Goal: Task Accomplishment & Management: Use online tool/utility

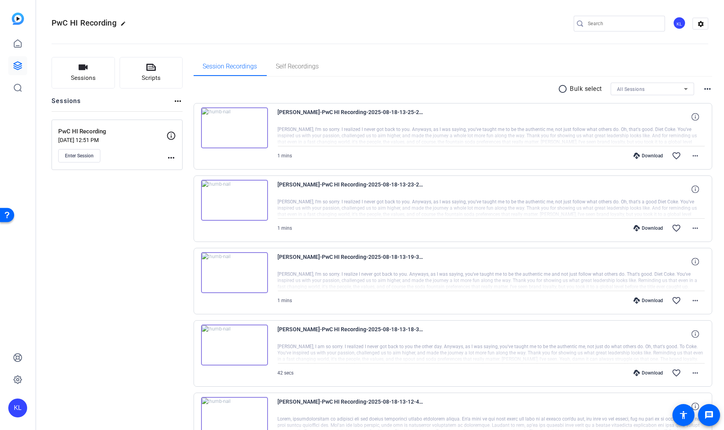
click at [173, 160] on mat-icon "more_horiz" at bounding box center [171, 157] width 9 height 9
click at [183, 169] on span "Edit Session" at bounding box center [191, 168] width 36 height 9
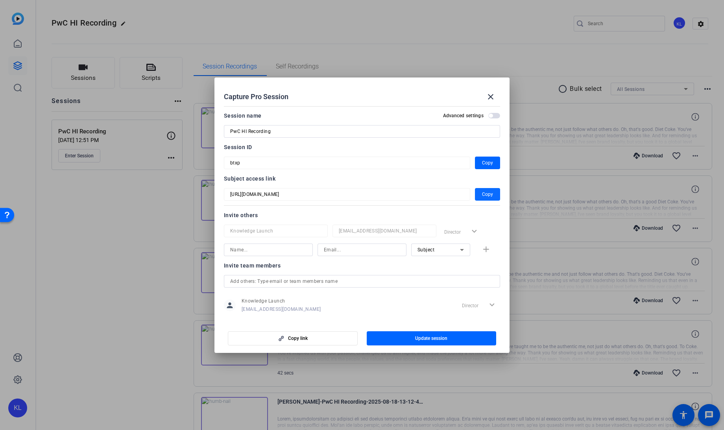
click at [476, 196] on span "button" at bounding box center [487, 194] width 25 height 19
click at [493, 91] on span at bounding box center [491, 96] width 19 height 19
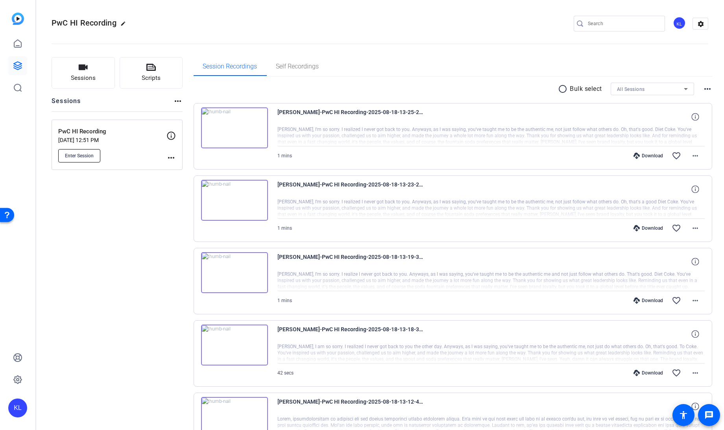
click at [83, 153] on span "Enter Session" at bounding box center [79, 156] width 29 height 6
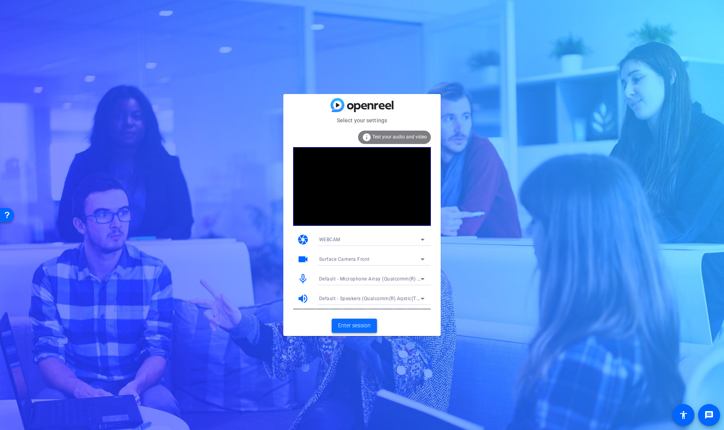
click at [349, 319] on span at bounding box center [354, 326] width 45 height 19
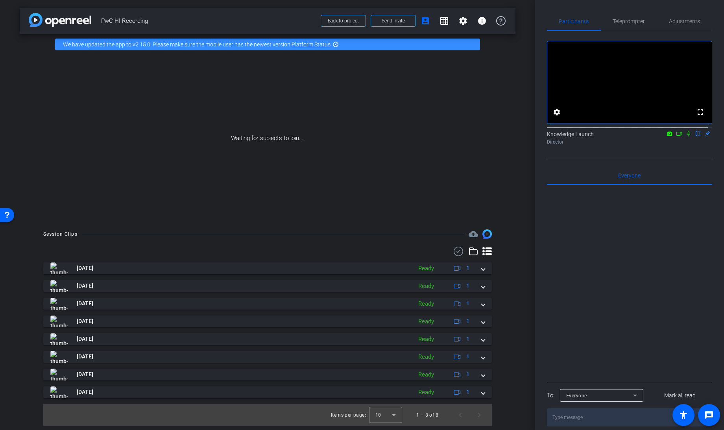
click at [27, 254] on div "Session Clips cloud_upload Aug 21, 2025 Ready 1 Aug 21, 2025 Ready 1 Aug 18, 20…" at bounding box center [268, 328] width 496 height 197
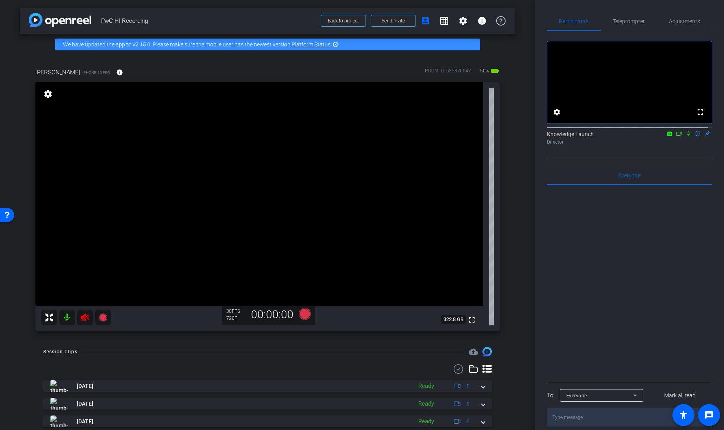
click at [87, 306] on video at bounding box center [259, 194] width 448 height 224
click at [84, 320] on icon at bounding box center [84, 317] width 9 height 9
click at [674, 22] on span "Adjustments" at bounding box center [685, 22] width 31 height 6
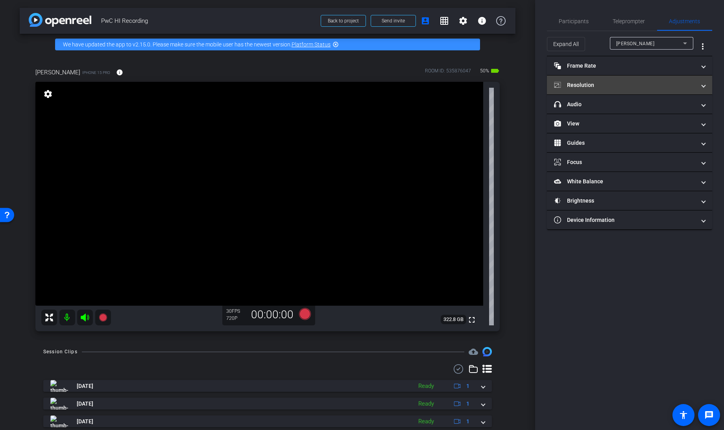
click at [611, 82] on mat-panel-title "Resolution" at bounding box center [625, 85] width 142 height 8
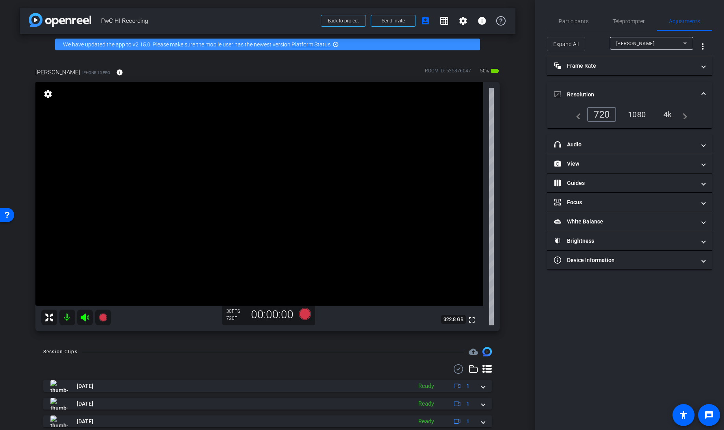
click at [639, 119] on div "1080" at bounding box center [638, 114] width 30 height 13
click at [303, 317] on icon at bounding box center [305, 314] width 12 height 12
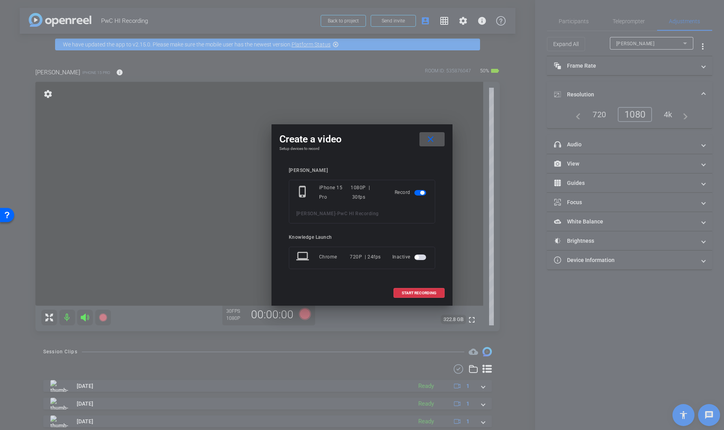
click at [433, 137] on mat-icon "close" at bounding box center [431, 140] width 10 height 10
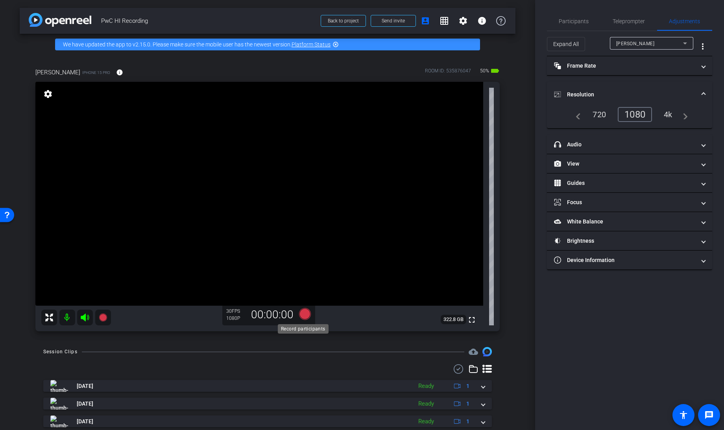
click at [302, 315] on icon at bounding box center [305, 314] width 12 height 12
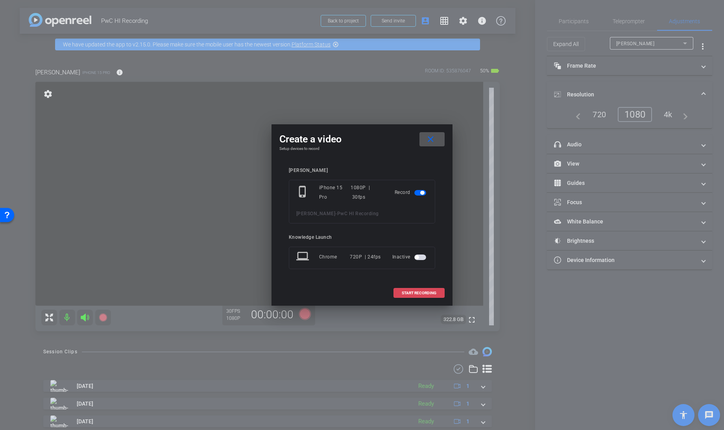
click at [412, 295] on span "START RECORDING" at bounding box center [419, 293] width 35 height 4
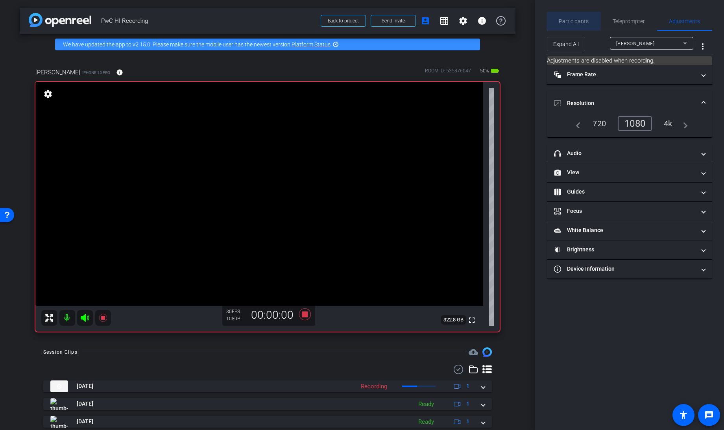
click at [579, 19] on span "Participants" at bounding box center [575, 22] width 30 height 6
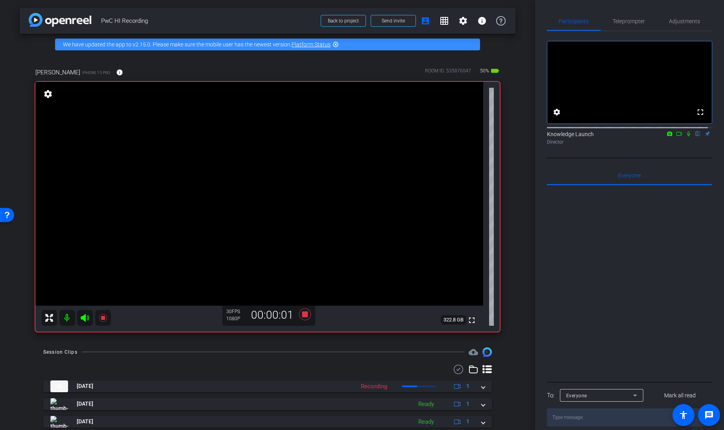
click at [677, 136] on icon at bounding box center [680, 134] width 6 height 4
click at [695, 137] on icon at bounding box center [698, 134] width 6 height 6
click at [697, 137] on icon at bounding box center [699, 134] width 4 height 5
click at [686, 137] on icon at bounding box center [689, 134] width 6 height 6
click at [302, 315] on icon at bounding box center [305, 314] width 12 height 12
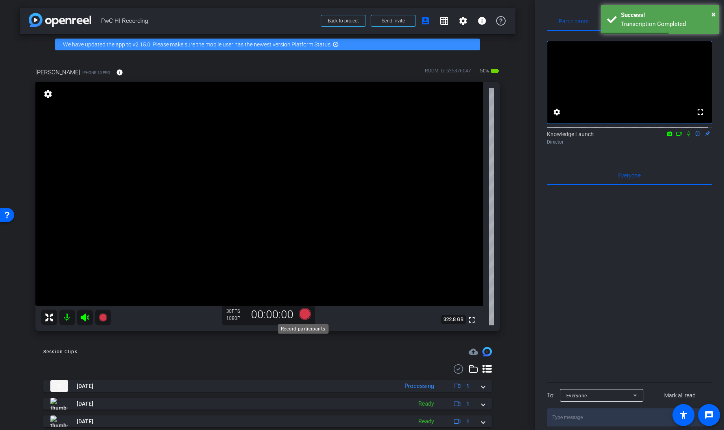
click at [301, 317] on icon at bounding box center [305, 314] width 12 height 12
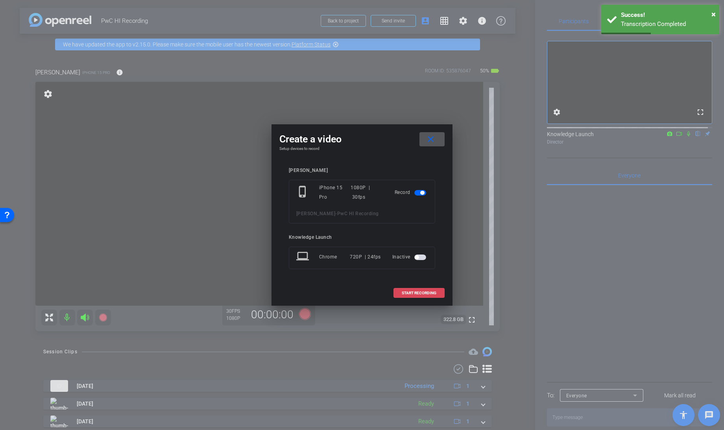
click at [412, 292] on span "START RECORDING" at bounding box center [419, 293] width 35 height 4
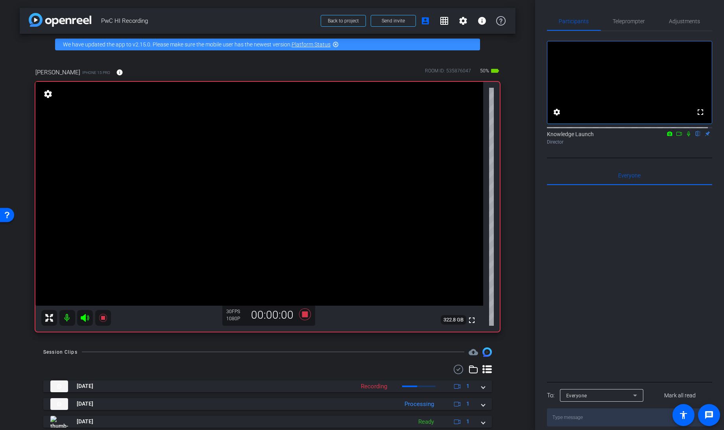
click at [676, 137] on icon at bounding box center [679, 134] width 6 height 6
click at [695, 137] on icon at bounding box center [698, 134] width 6 height 6
click at [697, 137] on icon at bounding box center [699, 134] width 4 height 5
click at [303, 316] on icon at bounding box center [305, 314] width 12 height 12
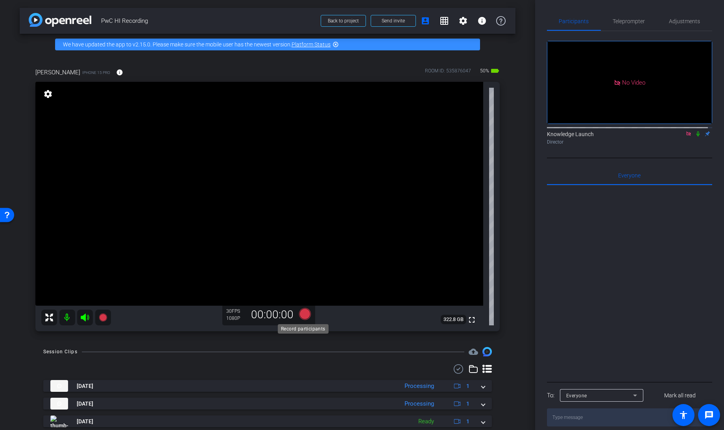
click at [302, 314] on icon at bounding box center [305, 314] width 12 height 12
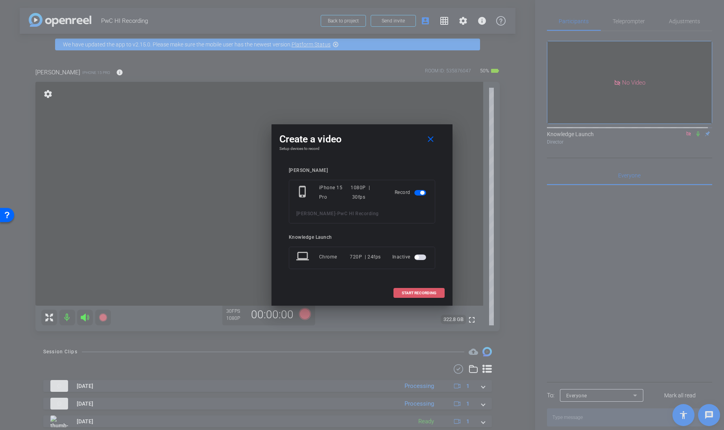
click at [428, 299] on span at bounding box center [419, 293] width 50 height 19
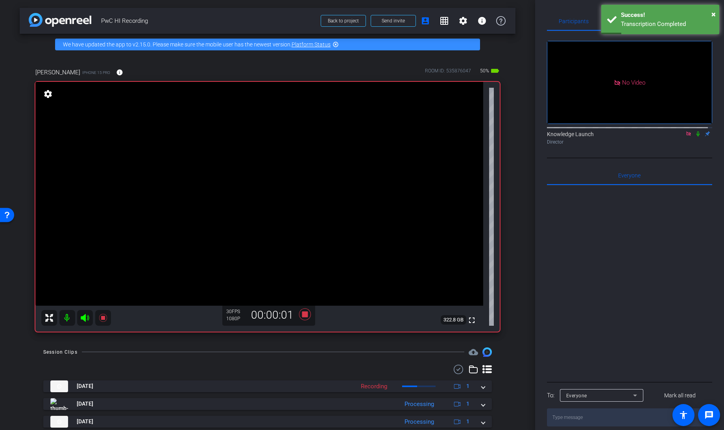
click at [697, 137] on icon at bounding box center [698, 134] width 3 height 5
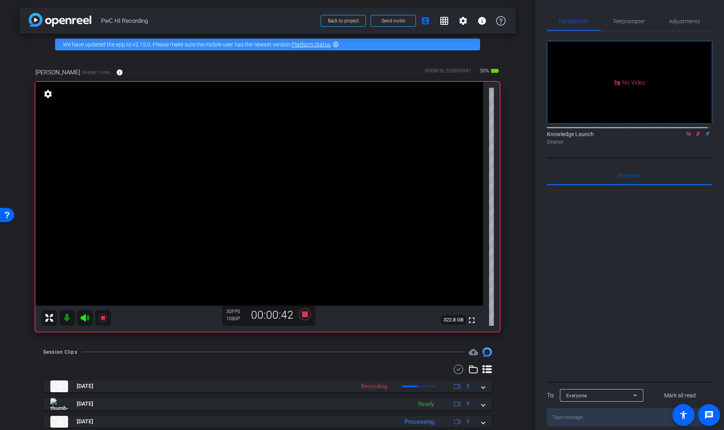
click at [695, 137] on icon at bounding box center [698, 134] width 6 height 6
click at [302, 315] on icon at bounding box center [305, 314] width 12 height 12
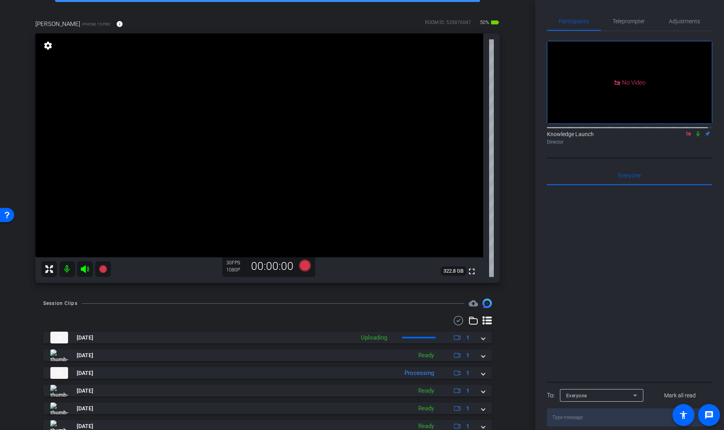
scroll to position [49, 0]
click at [687, 136] on icon at bounding box center [689, 134] width 4 height 4
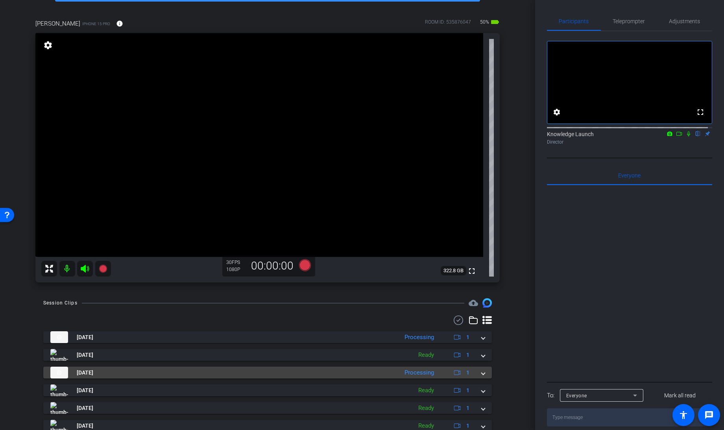
click at [477, 376] on div "Aug 21, 2025 Processing 1" at bounding box center [266, 373] width 432 height 12
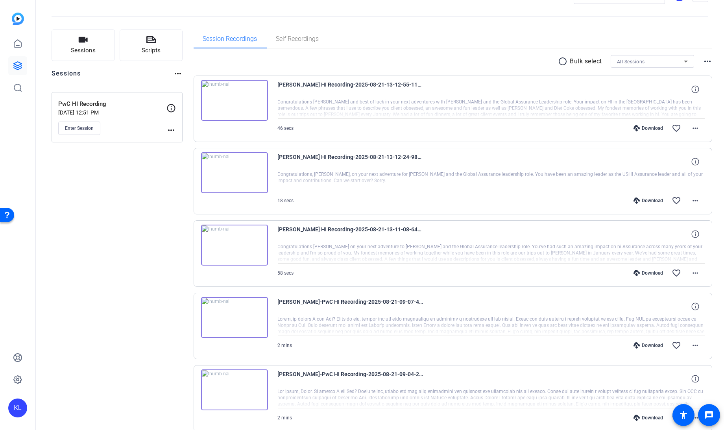
scroll to position [28, 0]
click at [235, 239] on img at bounding box center [234, 244] width 67 height 41
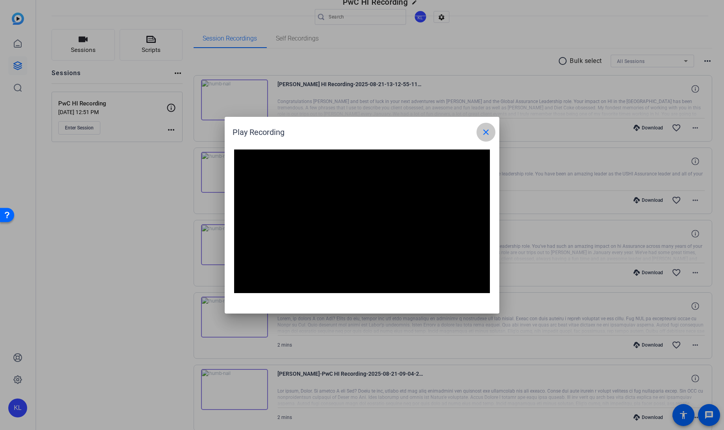
click at [489, 135] on mat-icon "close" at bounding box center [486, 132] width 9 height 9
